Goal: Navigation & Orientation: Find specific page/section

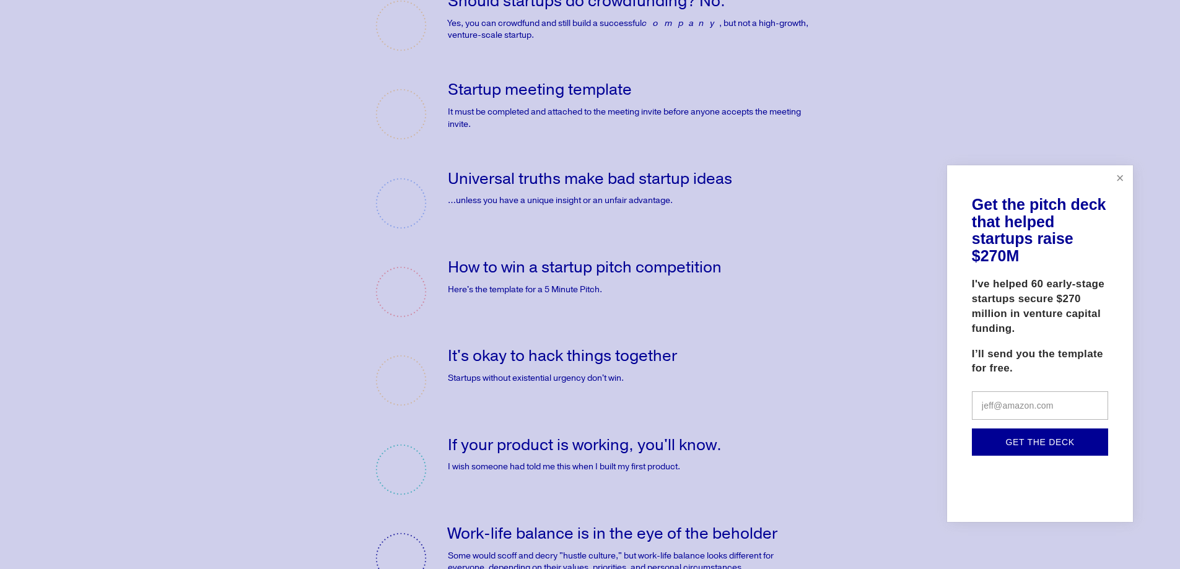
scroll to position [3240, 0]
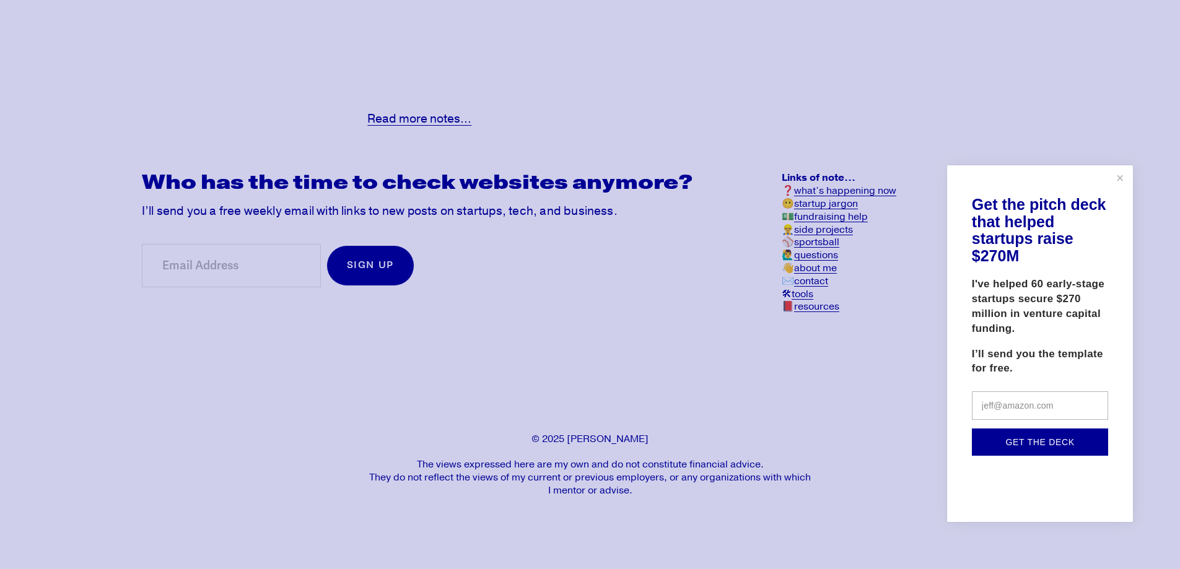
click at [811, 281] on div at bounding box center [590, 284] width 1180 height 569
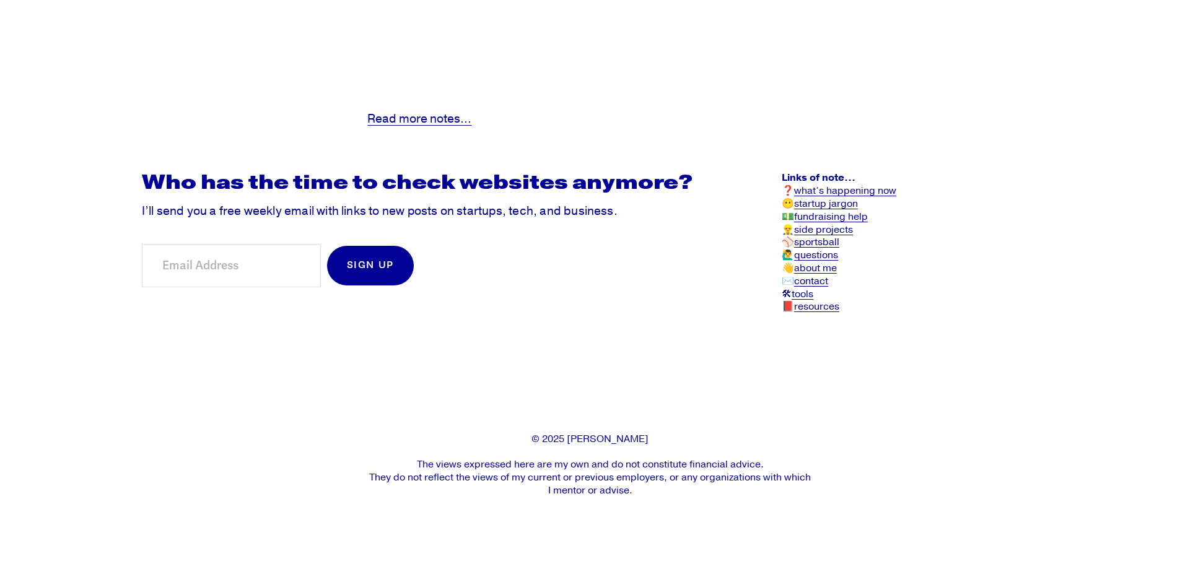
click at [823, 280] on link "contact" at bounding box center [811, 281] width 34 height 13
click at [823, 268] on link "about me" at bounding box center [815, 268] width 43 height 13
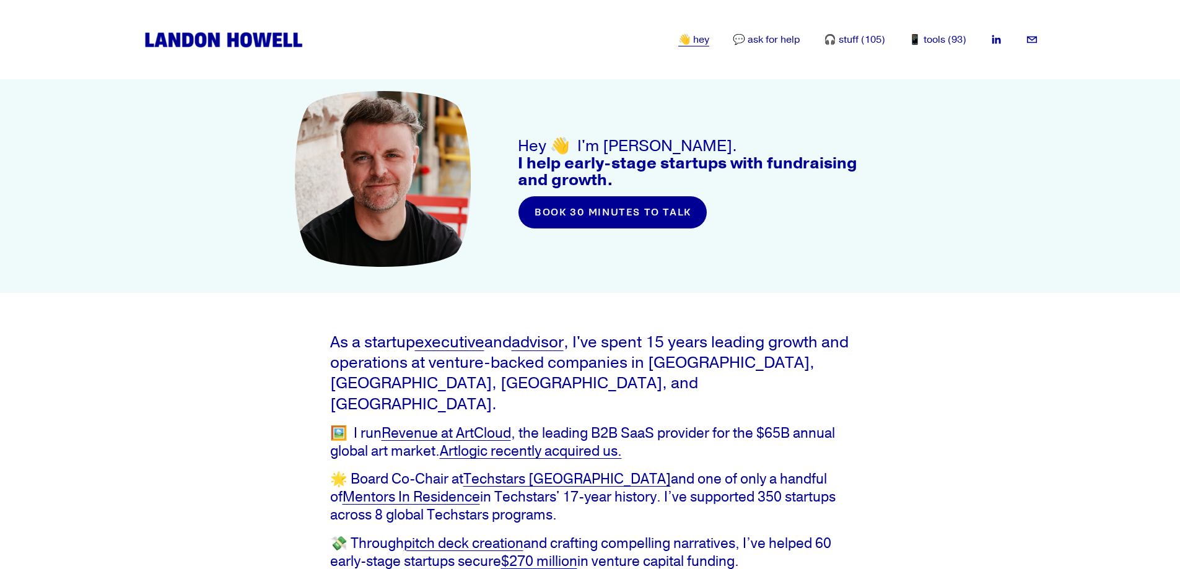
click at [948, 38] on link "📱 tools (93)" at bounding box center [938, 40] width 58 height 15
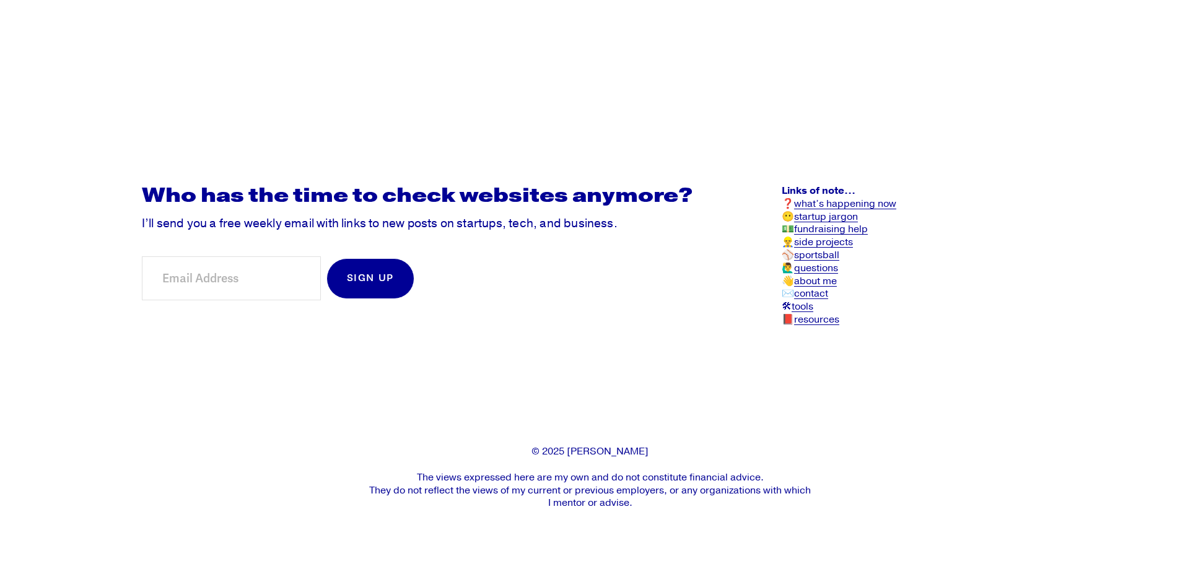
scroll to position [3940, 0]
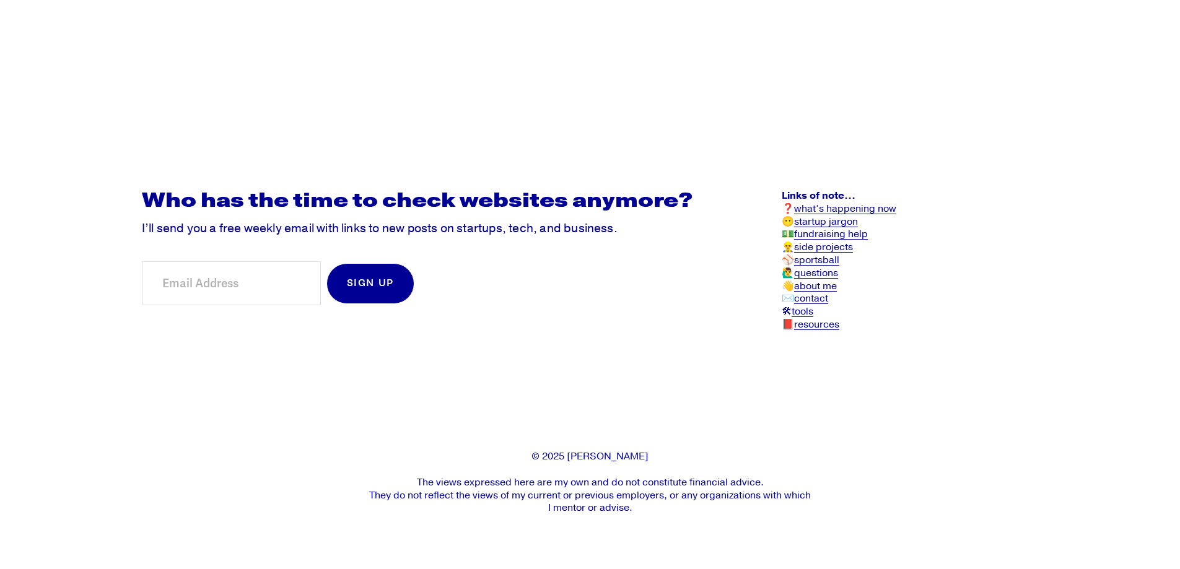
click at [830, 331] on link "resources" at bounding box center [816, 324] width 45 height 13
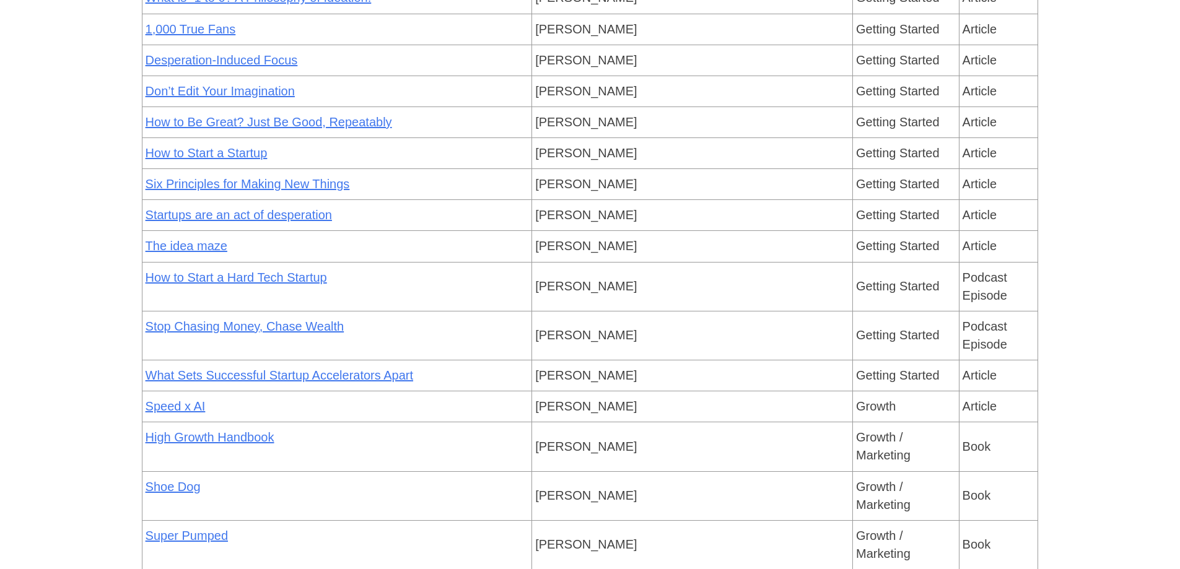
scroll to position [1487, 0]
